Goal: Task Accomplishment & Management: Use online tool/utility

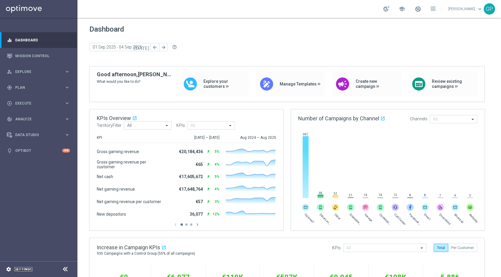
click at [15, 268] on link "Settings" at bounding box center [23, 270] width 18 height 4
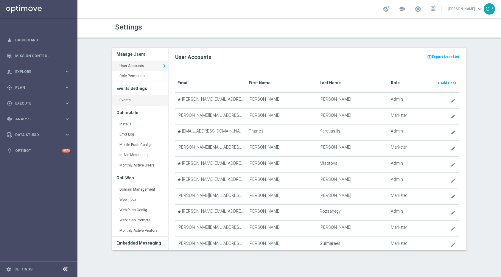
click at [131, 102] on link "Events keyboard_arrow_right" at bounding box center [140, 100] width 56 height 11
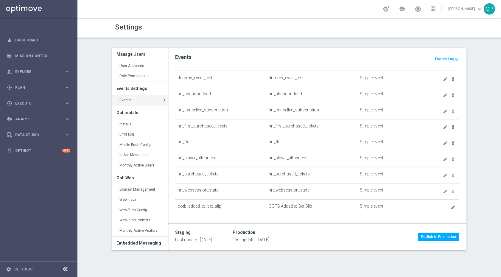
scroll to position [21, 0]
click at [131, 98] on link "Events keyboard_arrow_right" at bounding box center [140, 100] width 56 height 11
click at [443, 92] on icon "create" at bounding box center [445, 94] width 5 height 5
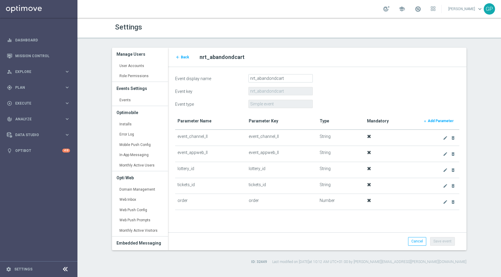
click at [257, 195] on td "order" at bounding box center [281, 202] width 71 height 16
click at [420, 241] on link "Cancel" at bounding box center [417, 241] width 18 height 8
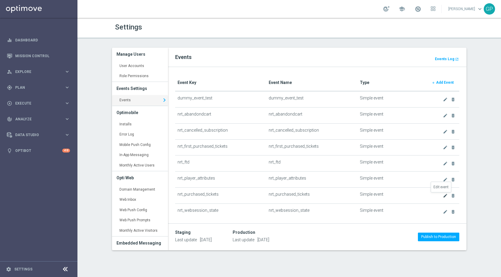
click at [443, 196] on icon "create" at bounding box center [445, 195] width 5 height 5
